Goal: Find specific page/section: Find specific page/section

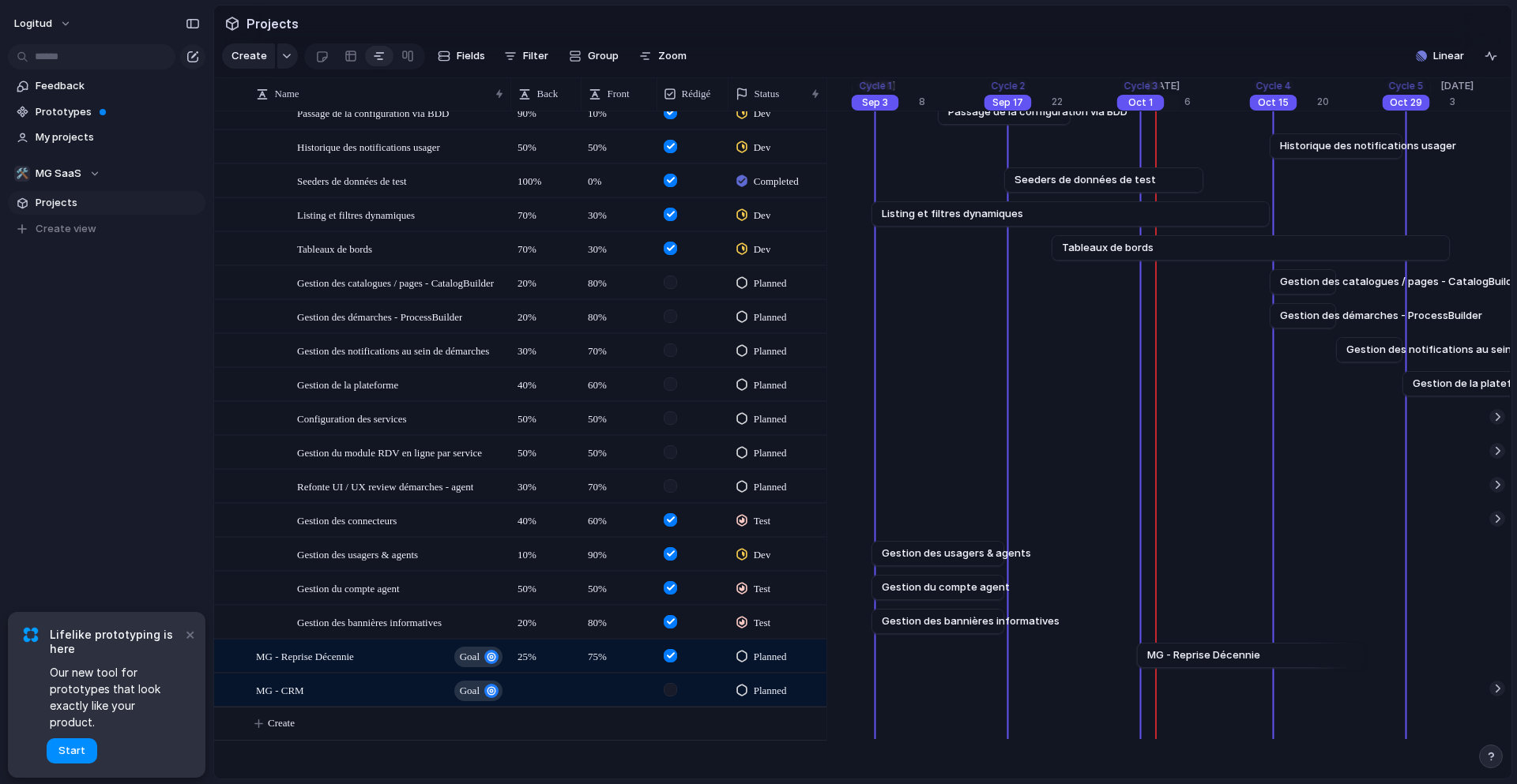
scroll to position [284, 0]
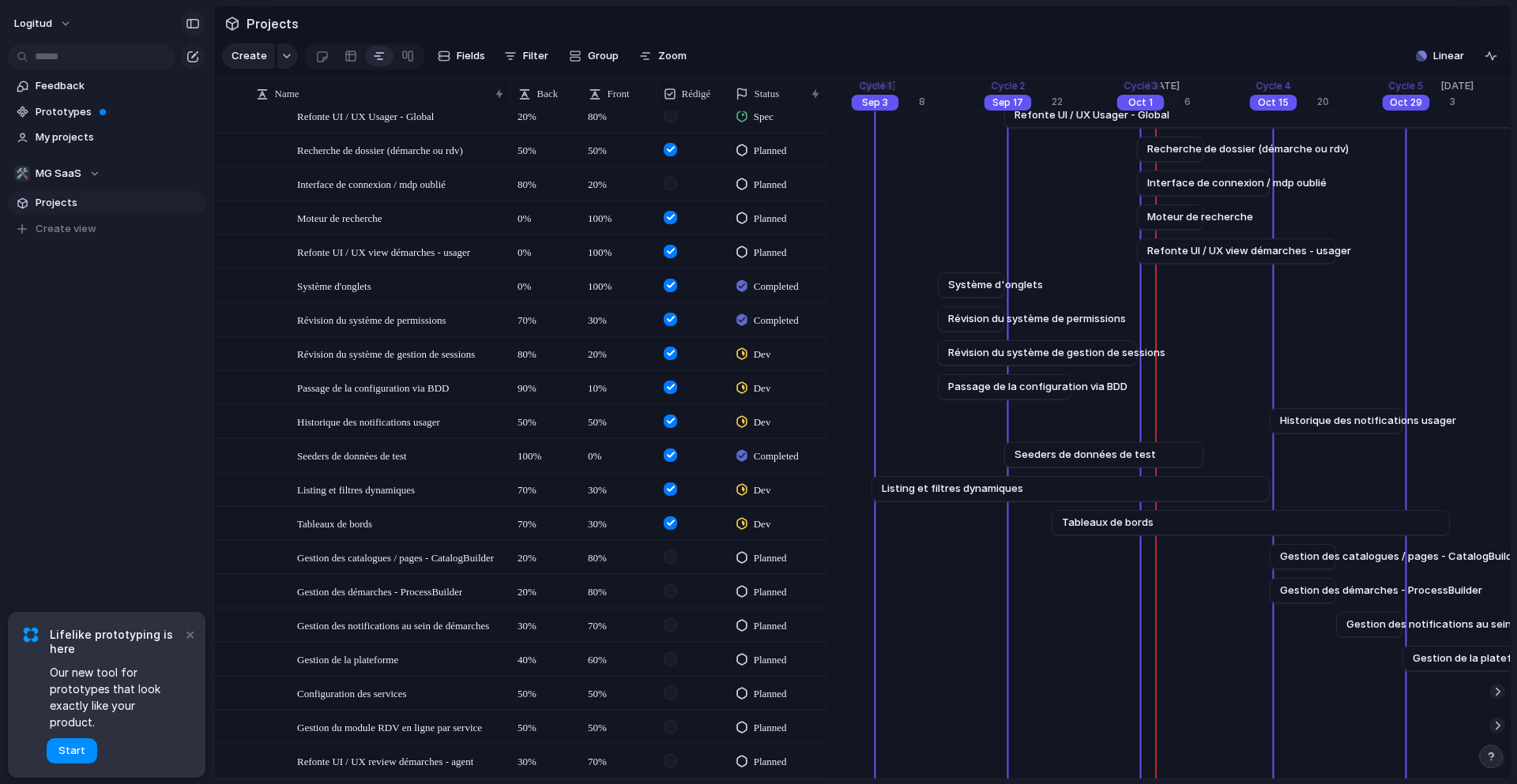
click at [198, 23] on div "button" at bounding box center [192, 24] width 14 height 11
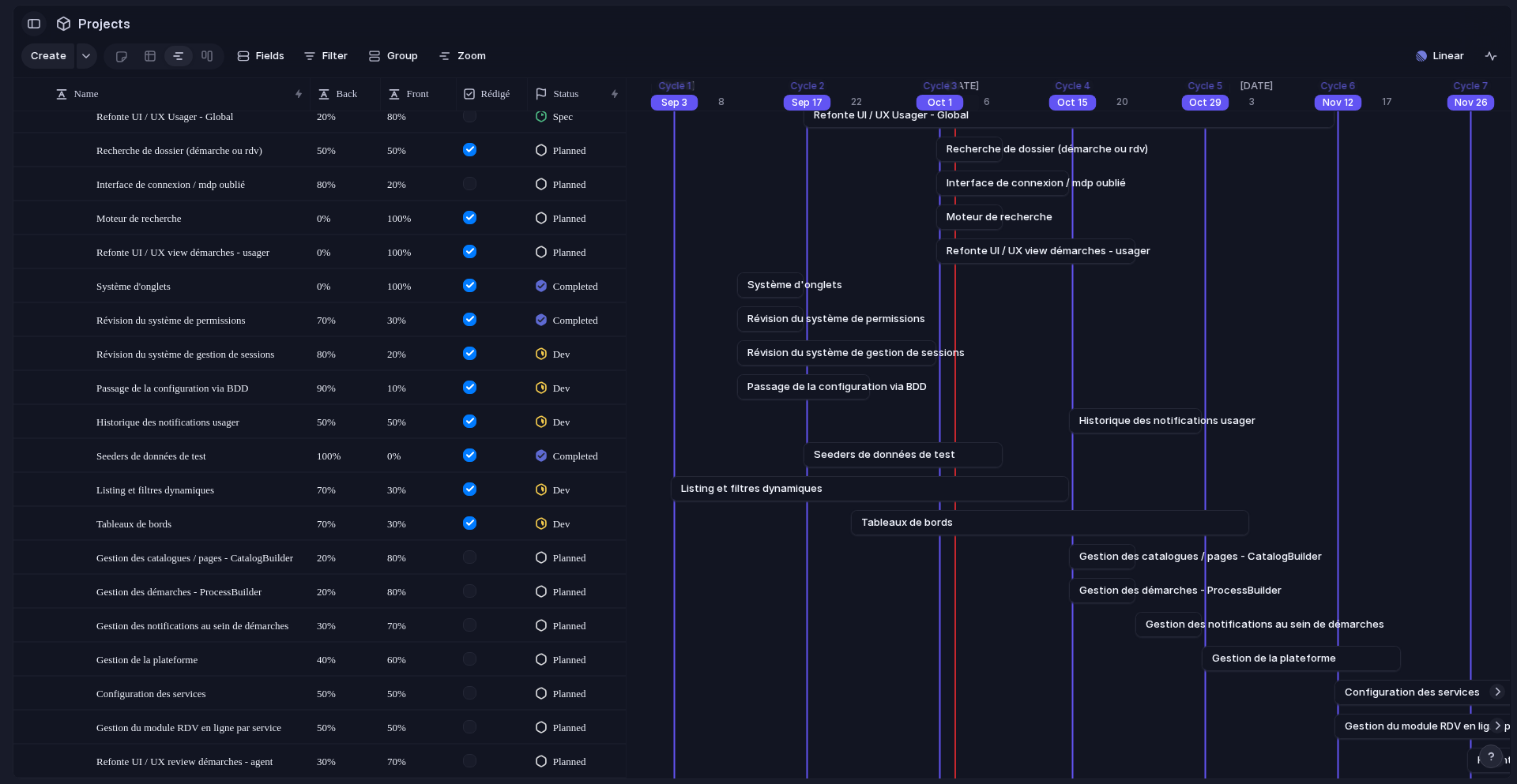
click at [39, 19] on div "button" at bounding box center [33, 24] width 14 height 11
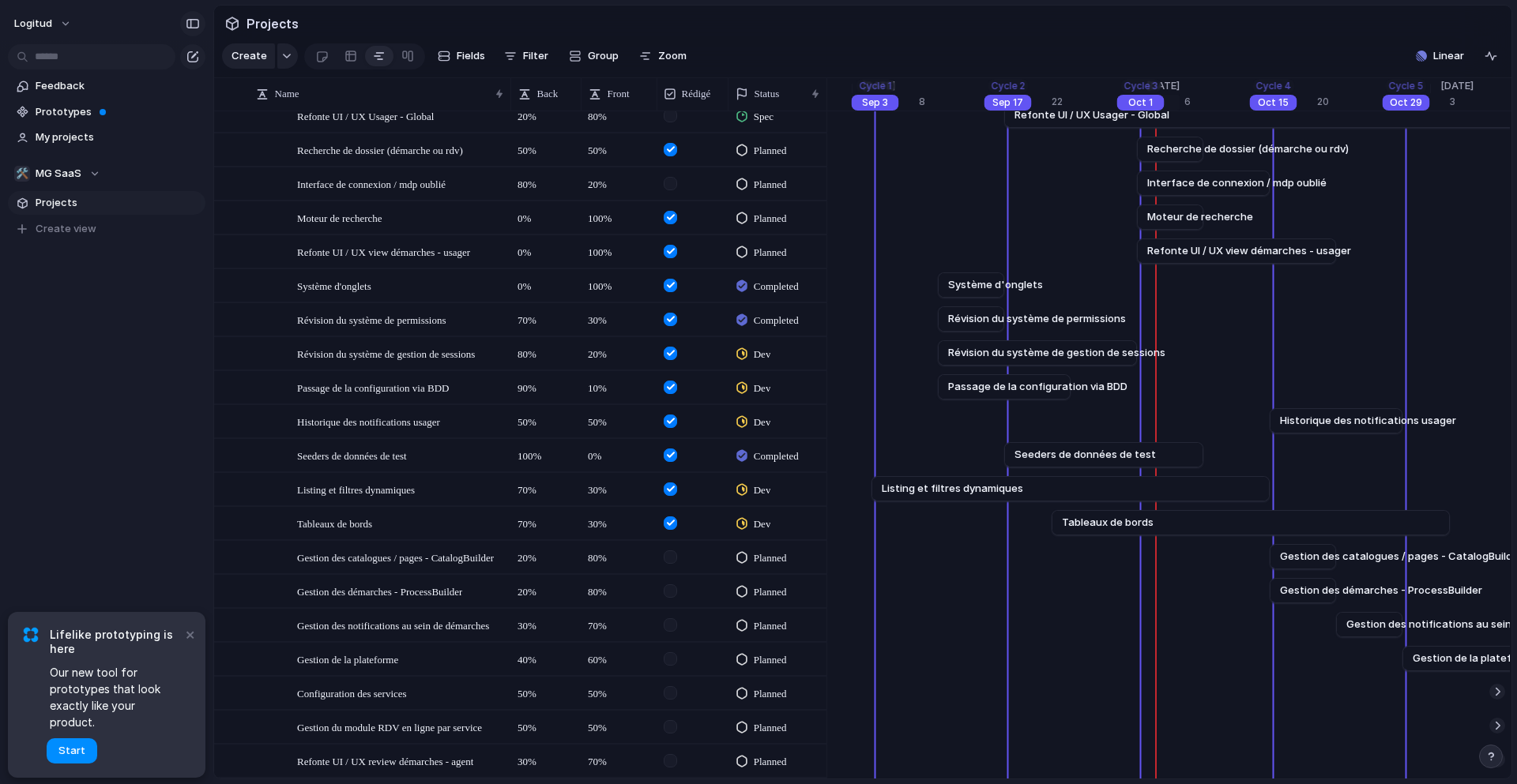
click at [196, 19] on div "button" at bounding box center [192, 24] width 14 height 11
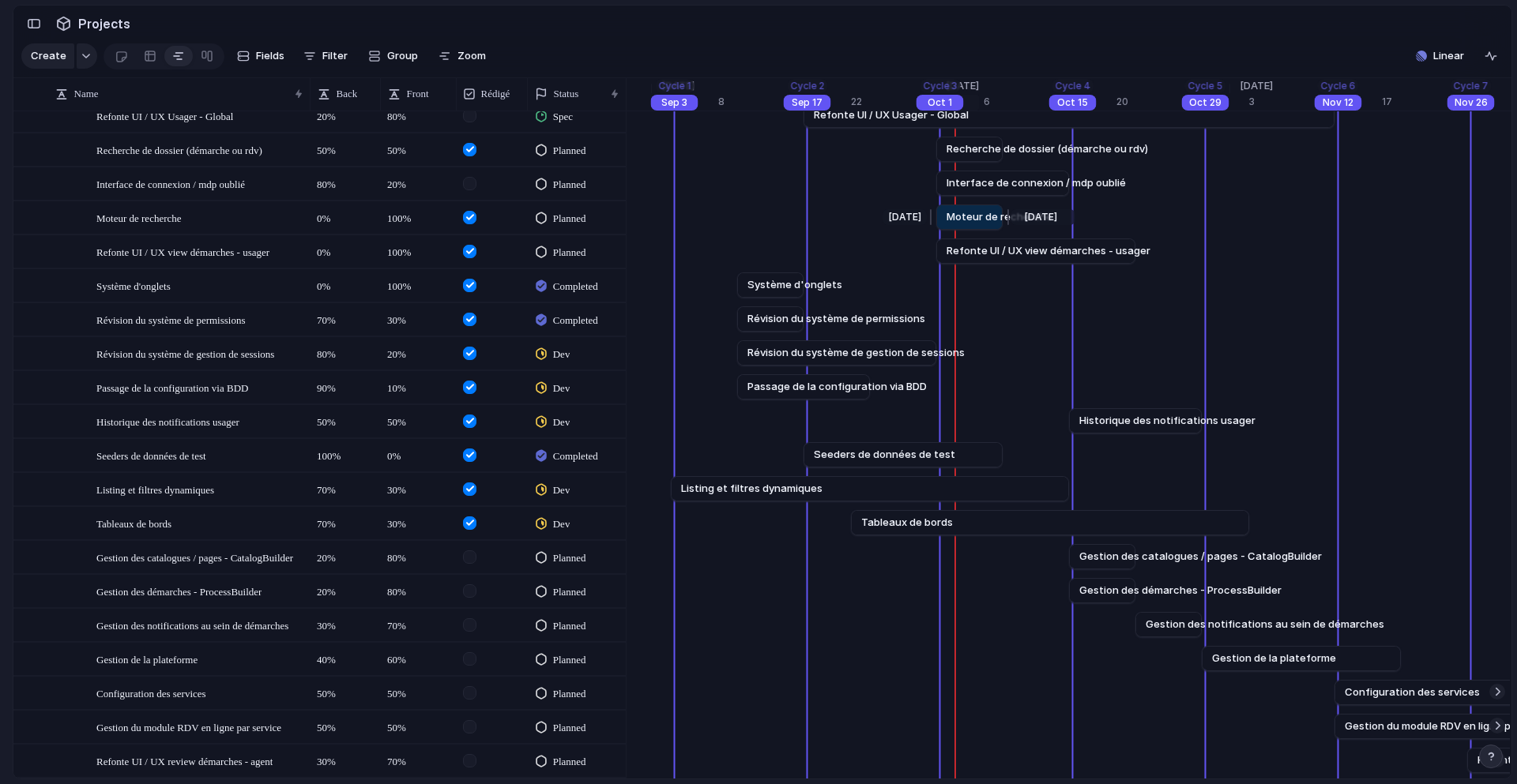
click at [966, 225] on span "Moteur de recherche" at bounding box center [999, 216] width 106 height 16
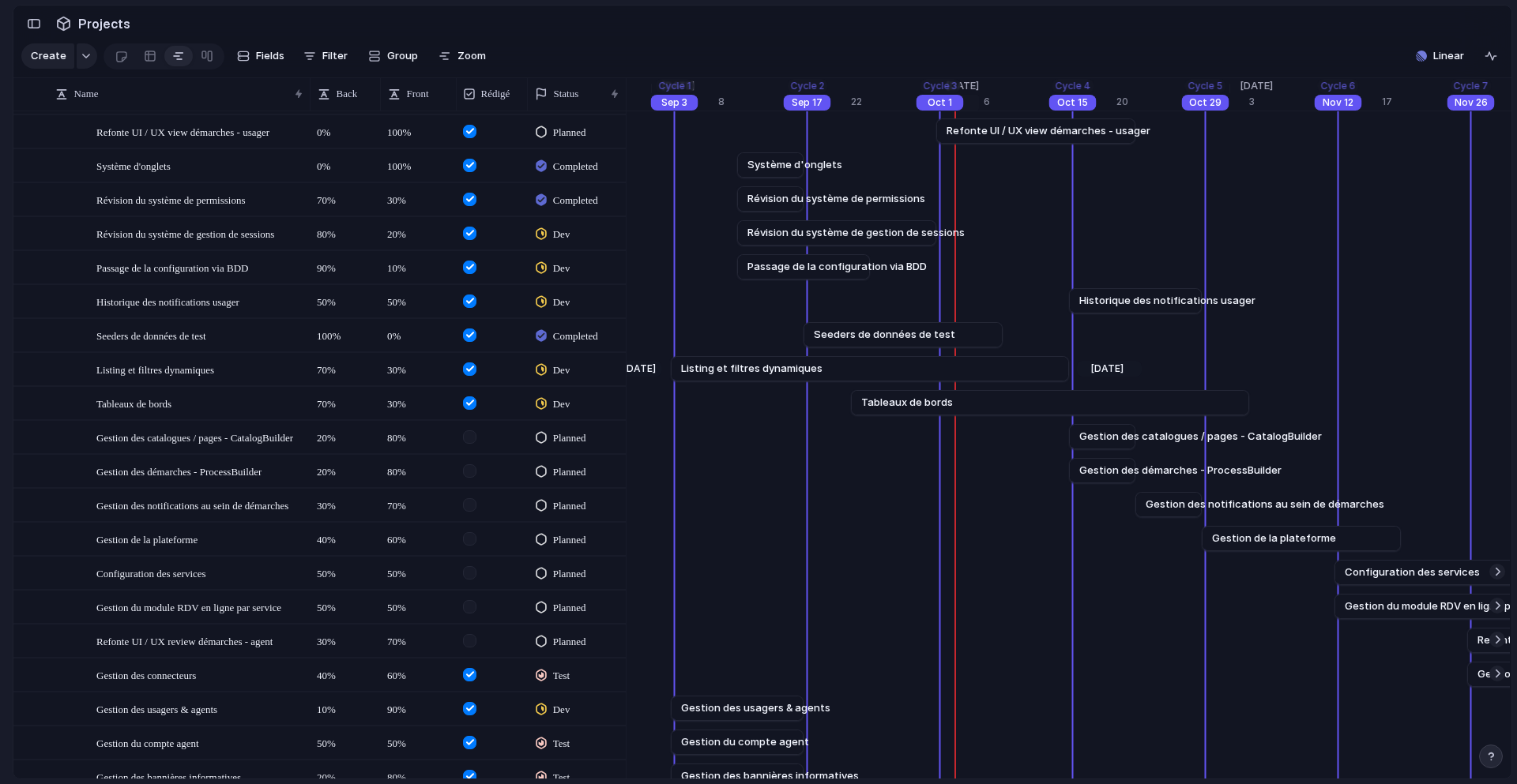
scroll to position [388, 0]
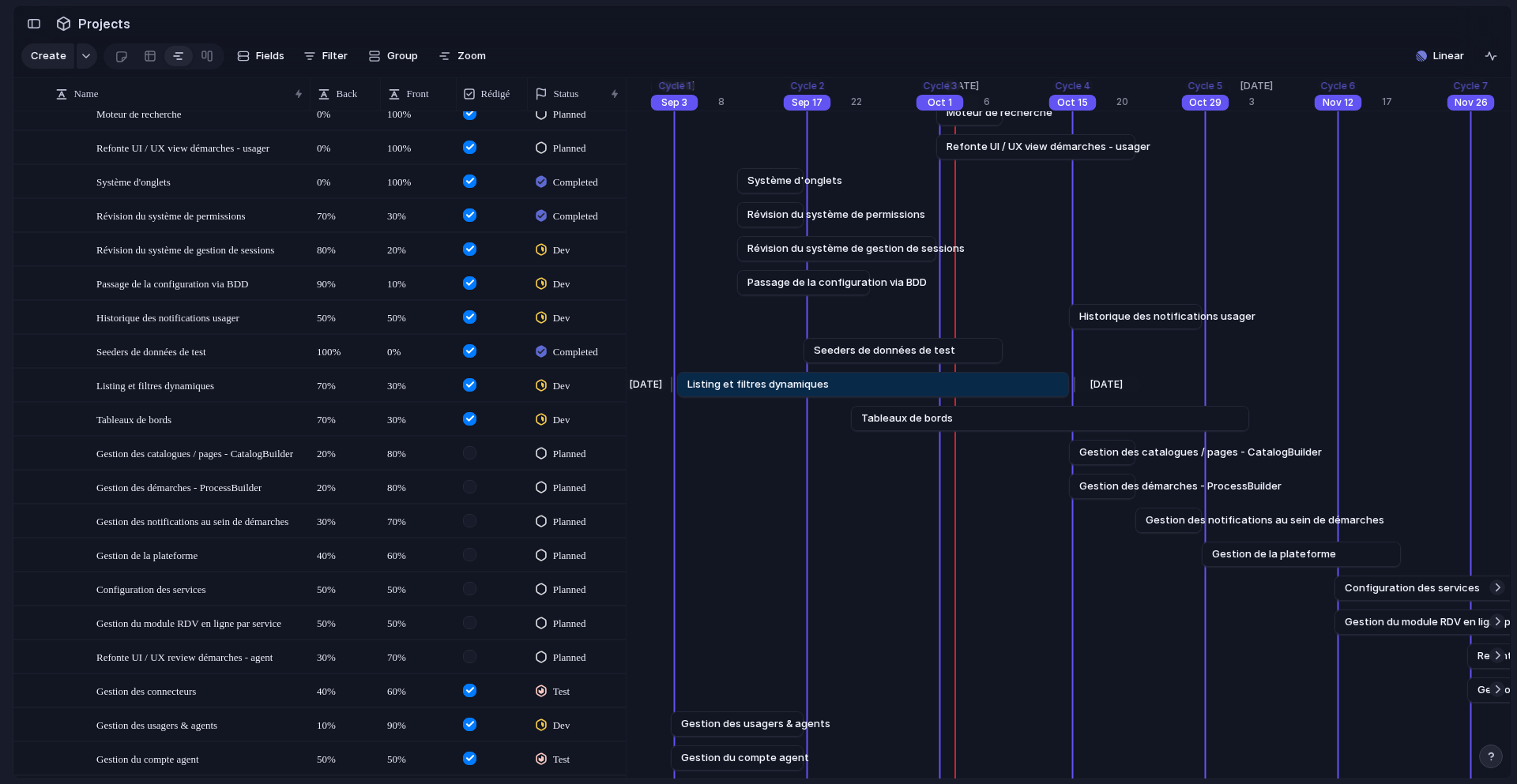
click at [671, 394] on div at bounding box center [674, 384] width 19 height 25
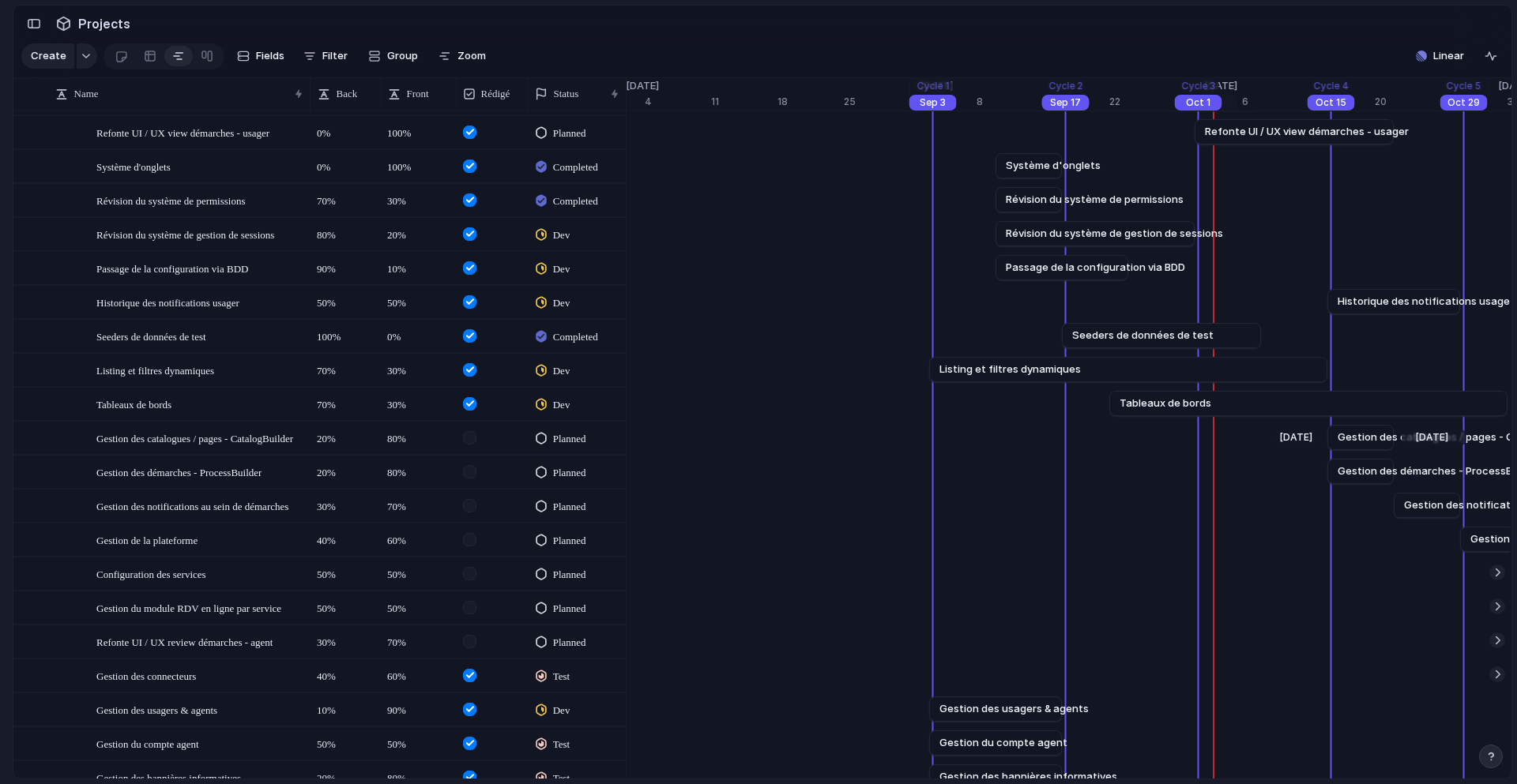
scroll to position [379, 0]
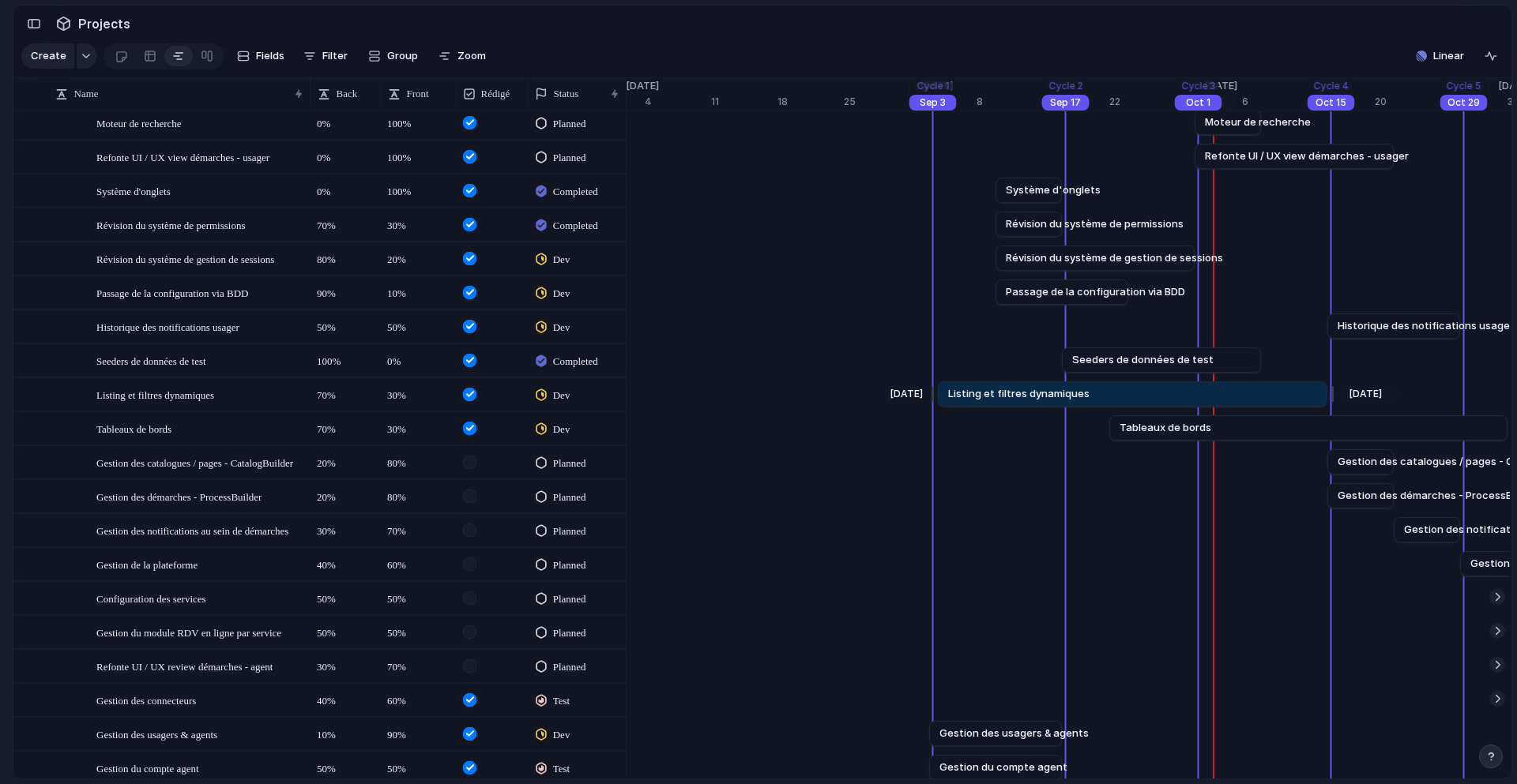
drag, startPoint x: 925, startPoint y: 407, endPoint x: 933, endPoint y: 407, distance: 8.0
click at [933, 407] on div at bounding box center [934, 393] width 19 height 25
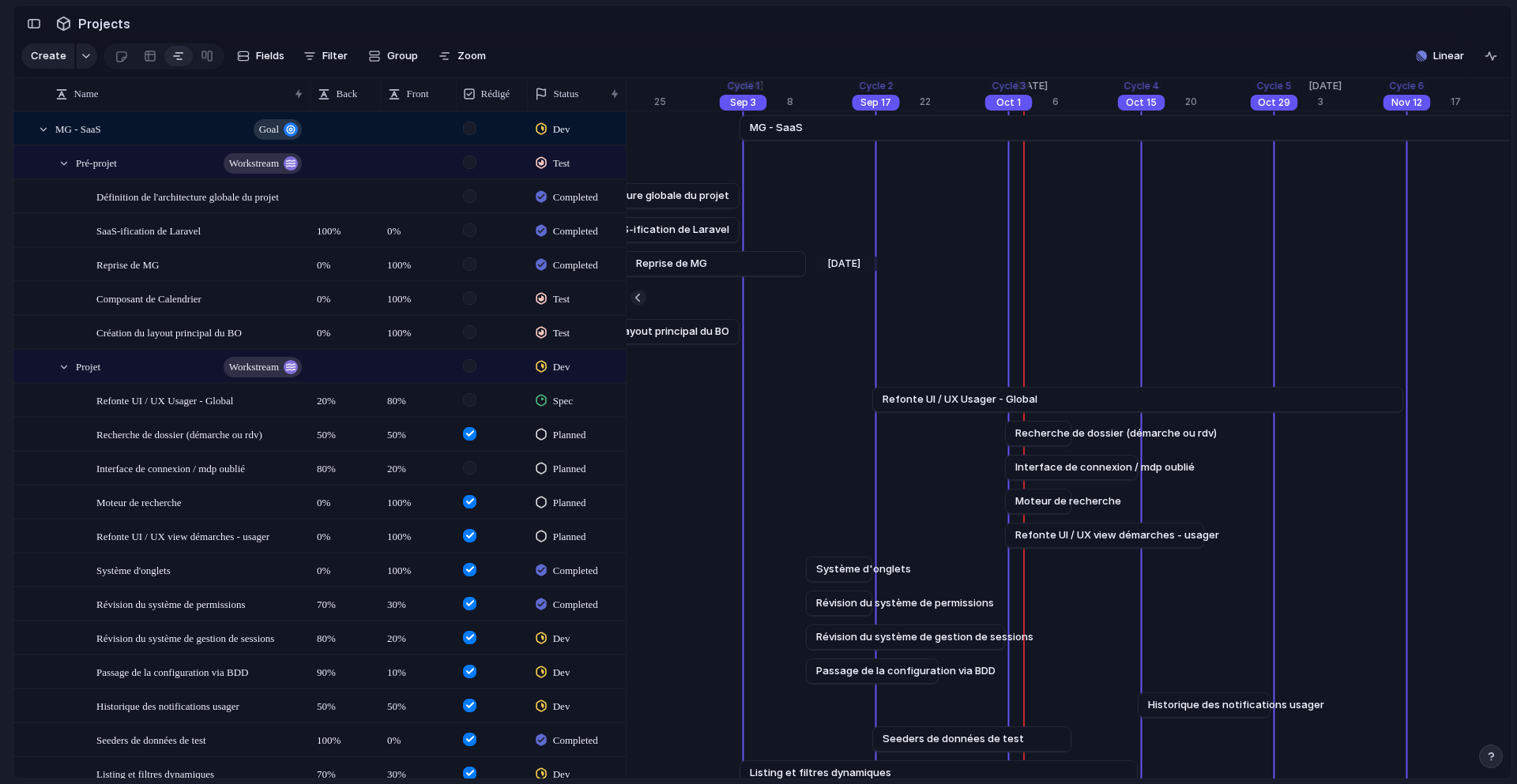
scroll to position [0, 10105]
